Goal: Find contact information: Find contact information

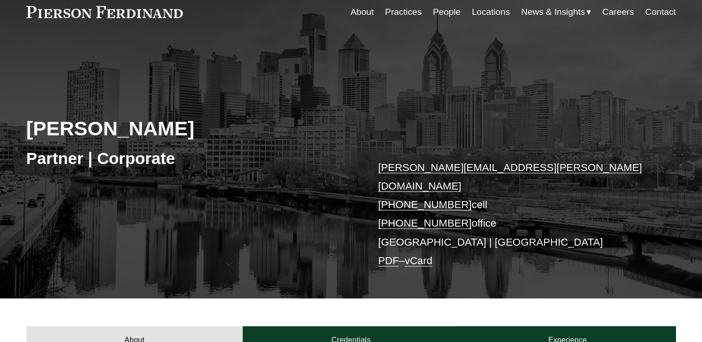
scroll to position [46, 0]
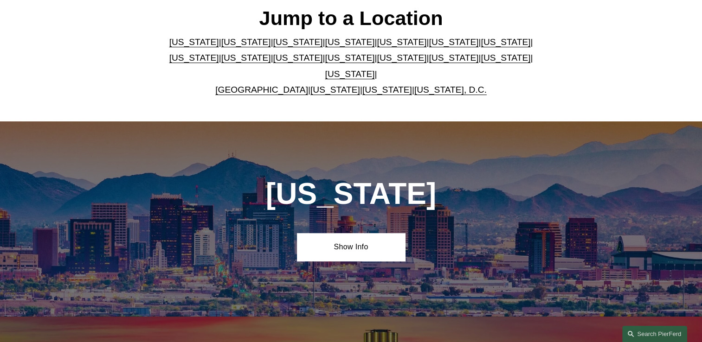
click at [481, 58] on link "[US_STATE]" at bounding box center [506, 58] width 50 height 10
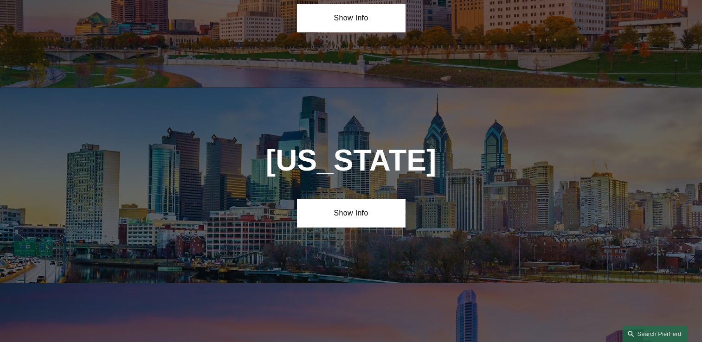
scroll to position [2938, 0]
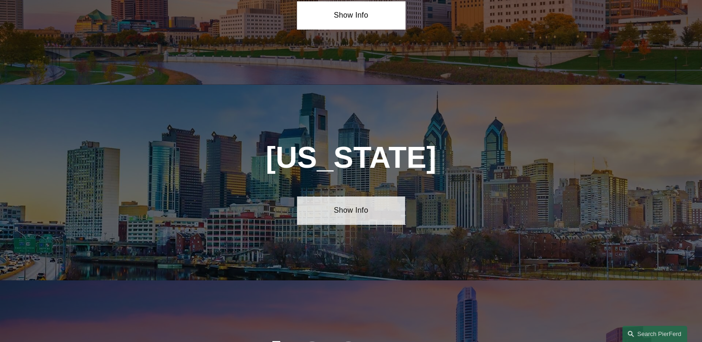
click at [343, 197] on link "Show Info" at bounding box center [351, 211] width 108 height 28
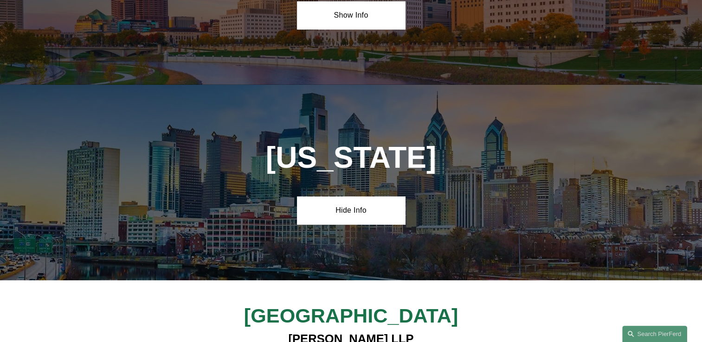
drag, startPoint x: 325, startPoint y: 283, endPoint x: 537, endPoint y: 49, distance: 315.6
copy h4 "ierson Ferdinand LLP [STREET_ADDRESS]"
